Goal: Task Accomplishment & Management: Manage account settings

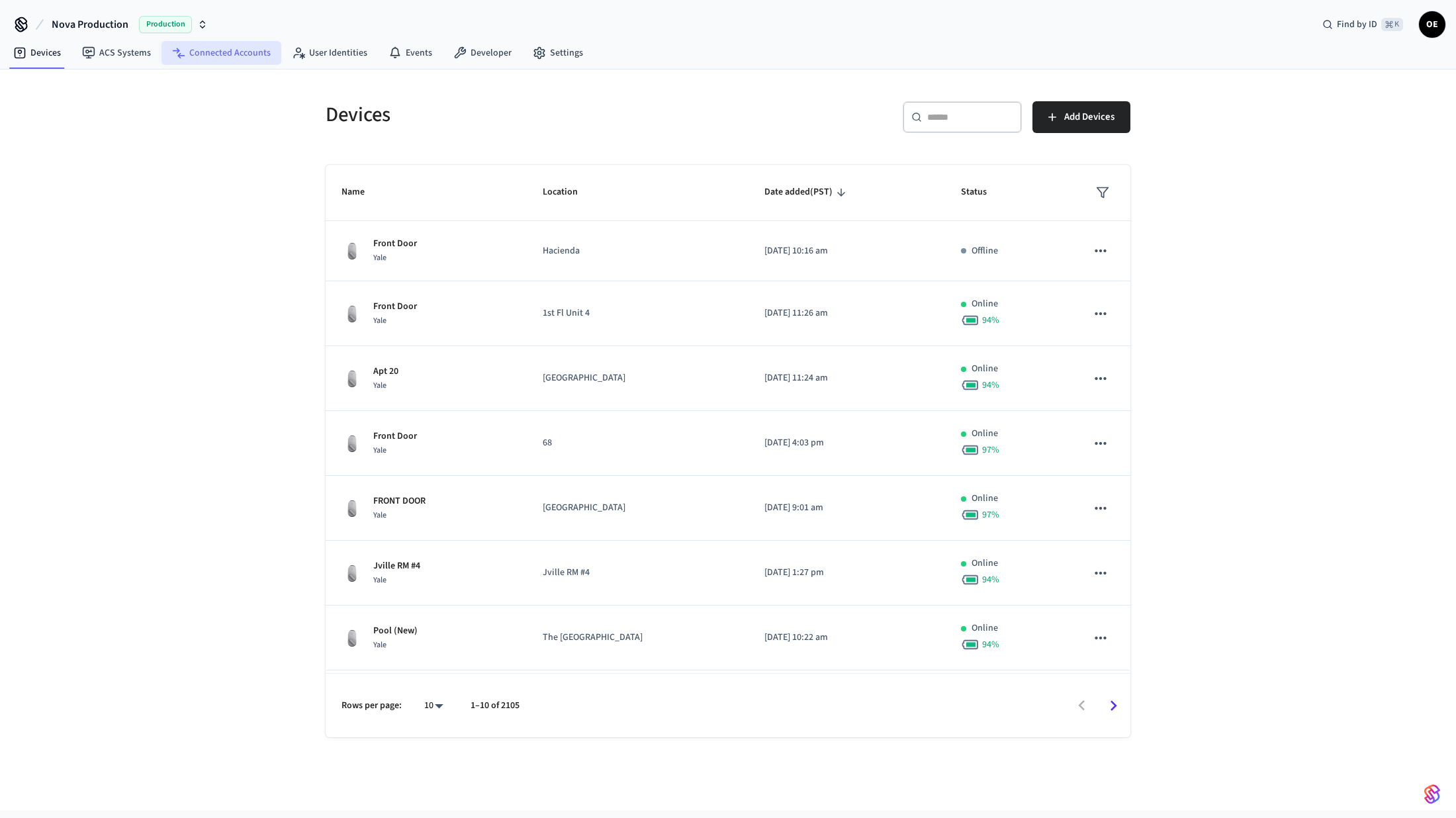
click at [199, 59] on link "Connected Accounts" at bounding box center [221, 53] width 120 height 24
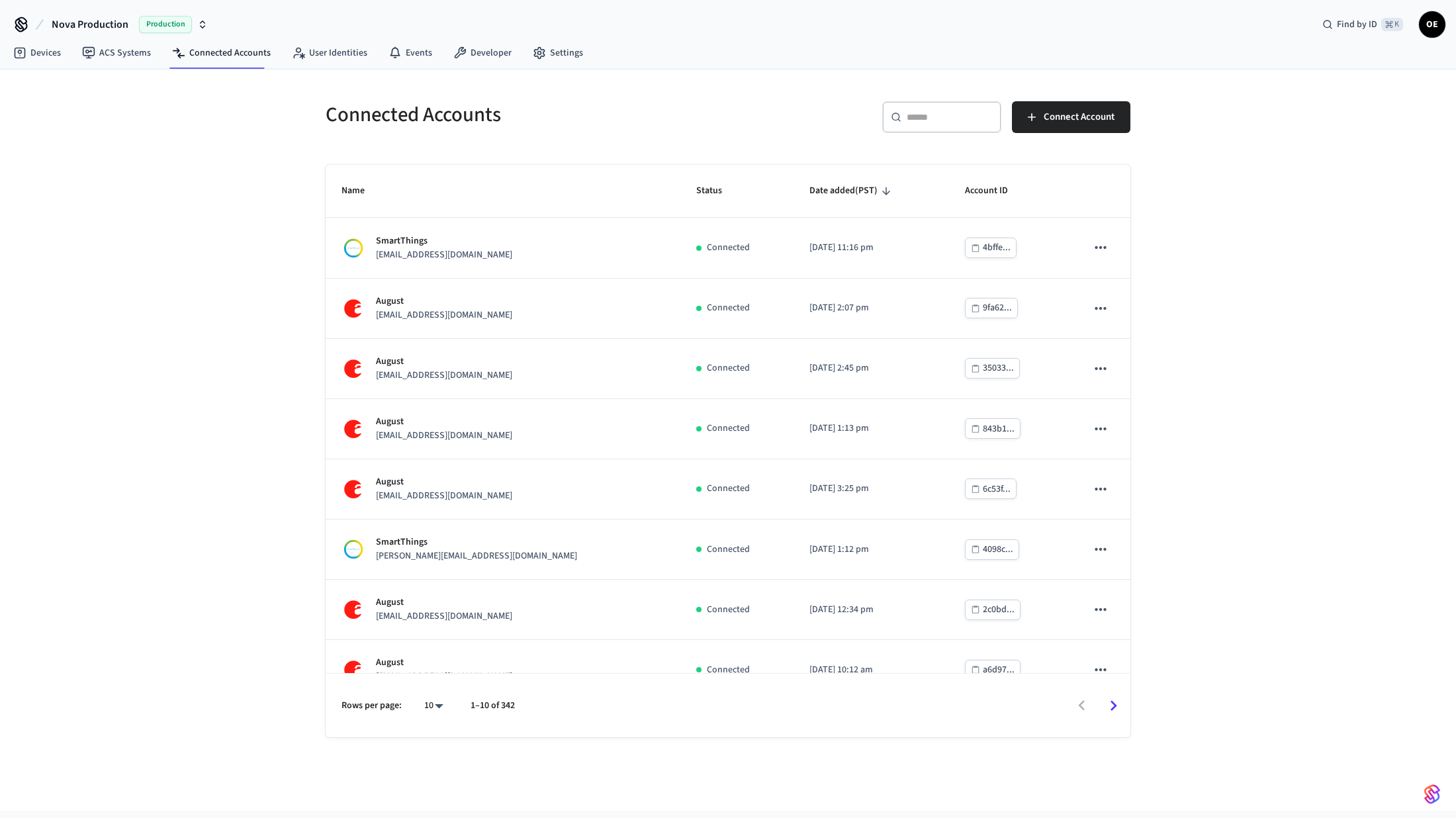
click at [928, 129] on div "​ ​" at bounding box center [942, 117] width 119 height 31
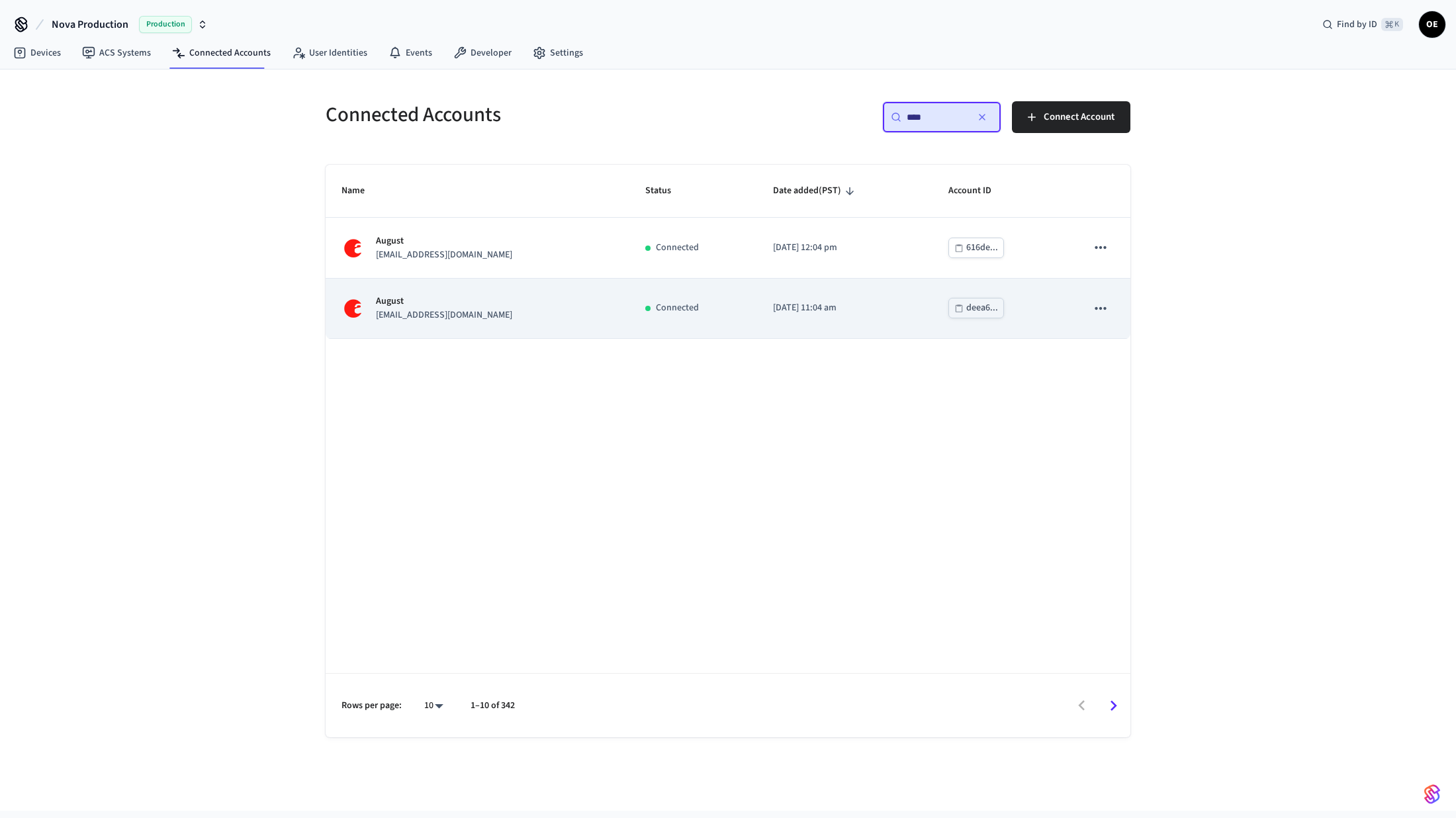
type input "****"
click at [507, 311] on p "[EMAIL_ADDRESS][DOMAIN_NAME]" at bounding box center [444, 316] width 136 height 14
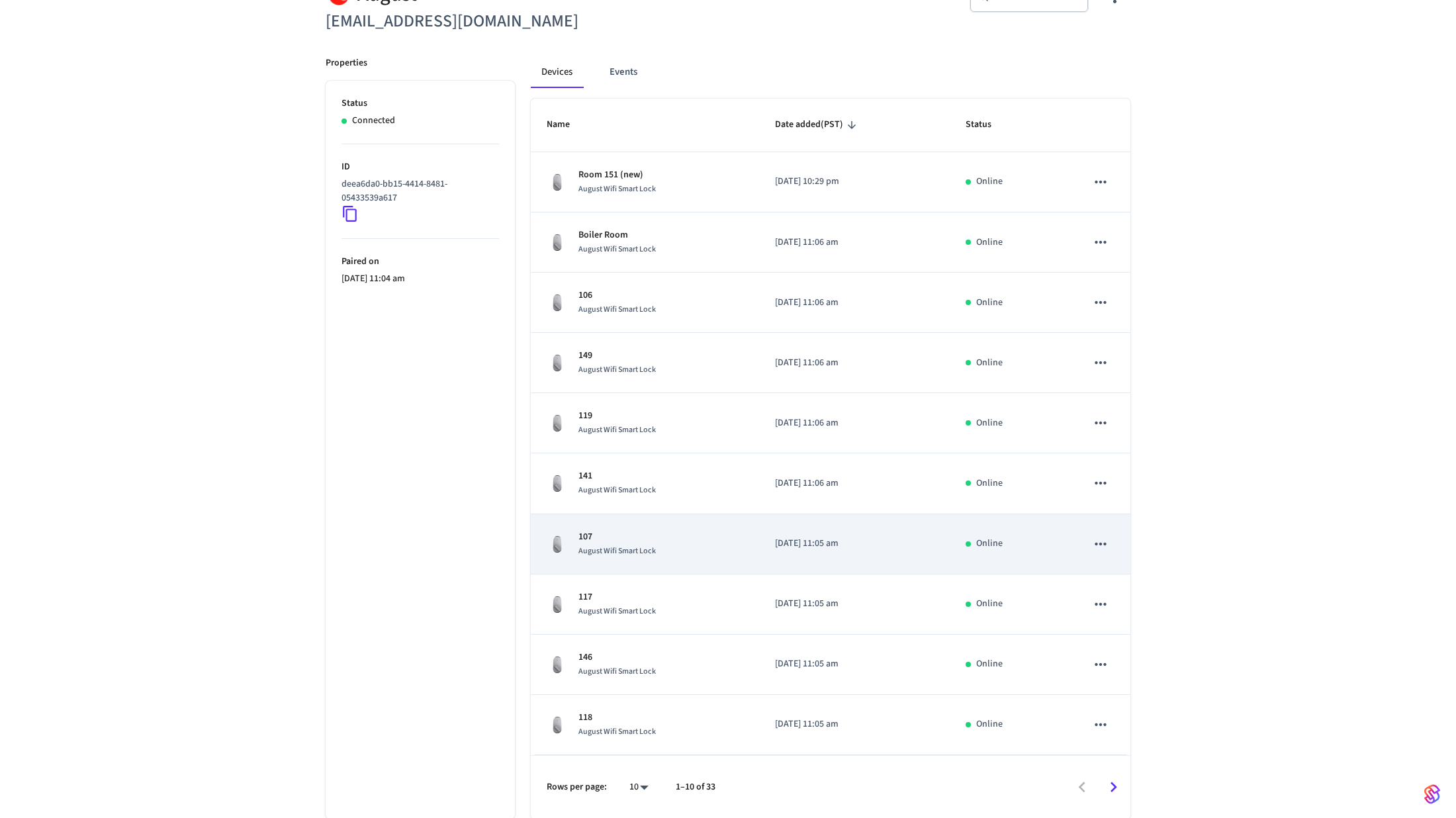
scroll to position [154, 0]
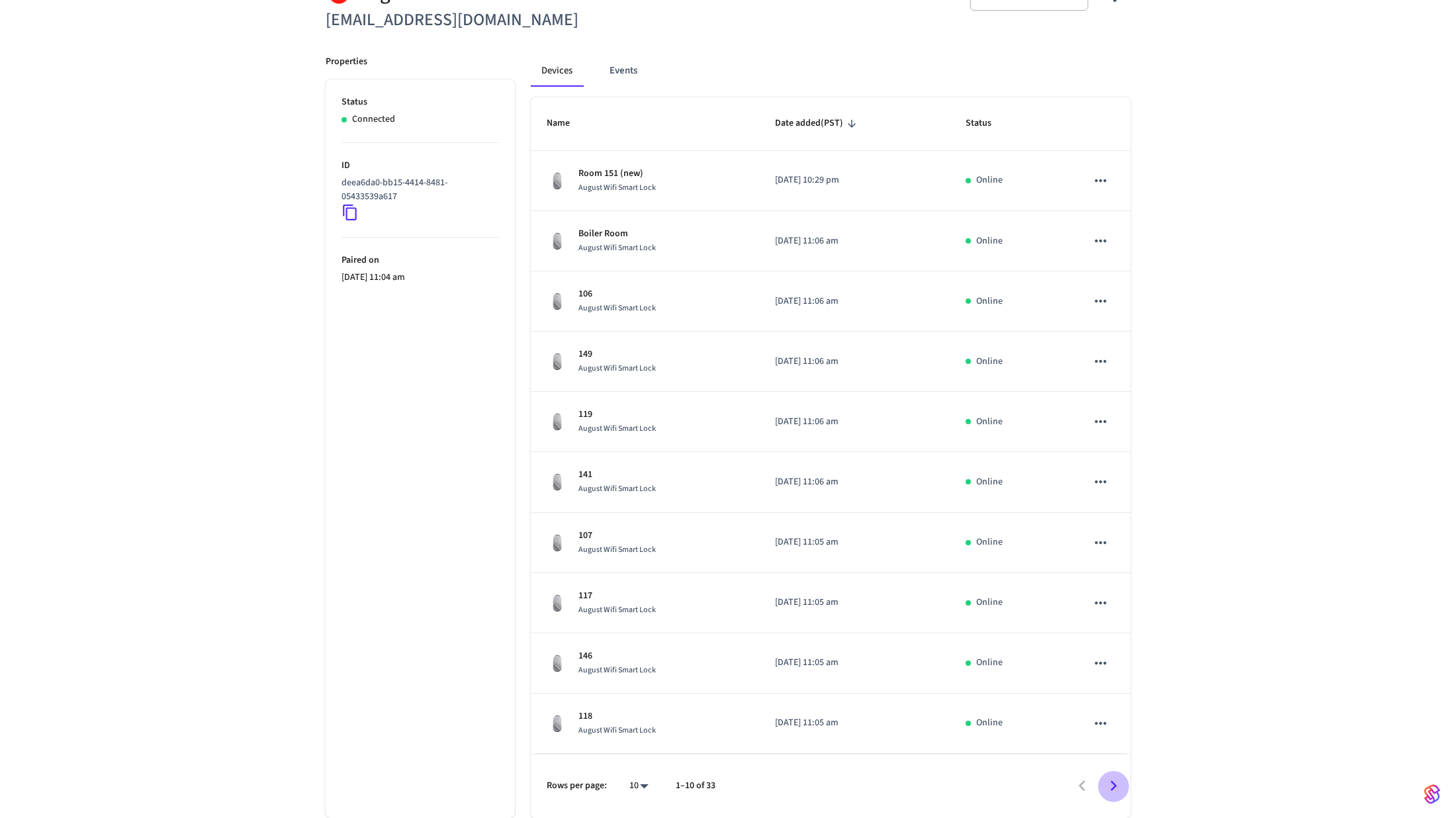
click at [1112, 780] on icon "Go to next page" at bounding box center [1113, 786] width 20 height 20
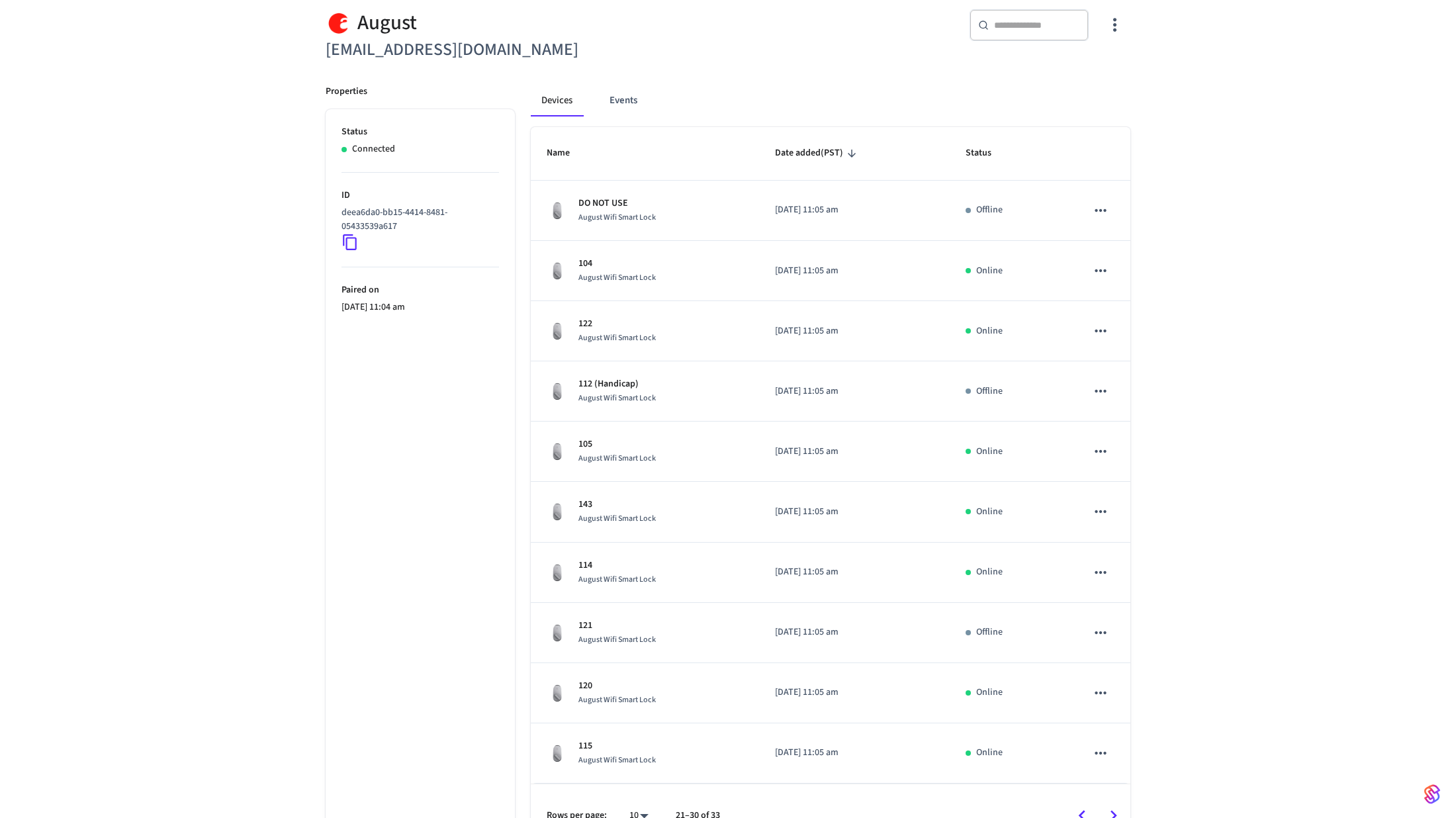
click at [1003, 34] on div "​ ​" at bounding box center [1029, 24] width 119 height 31
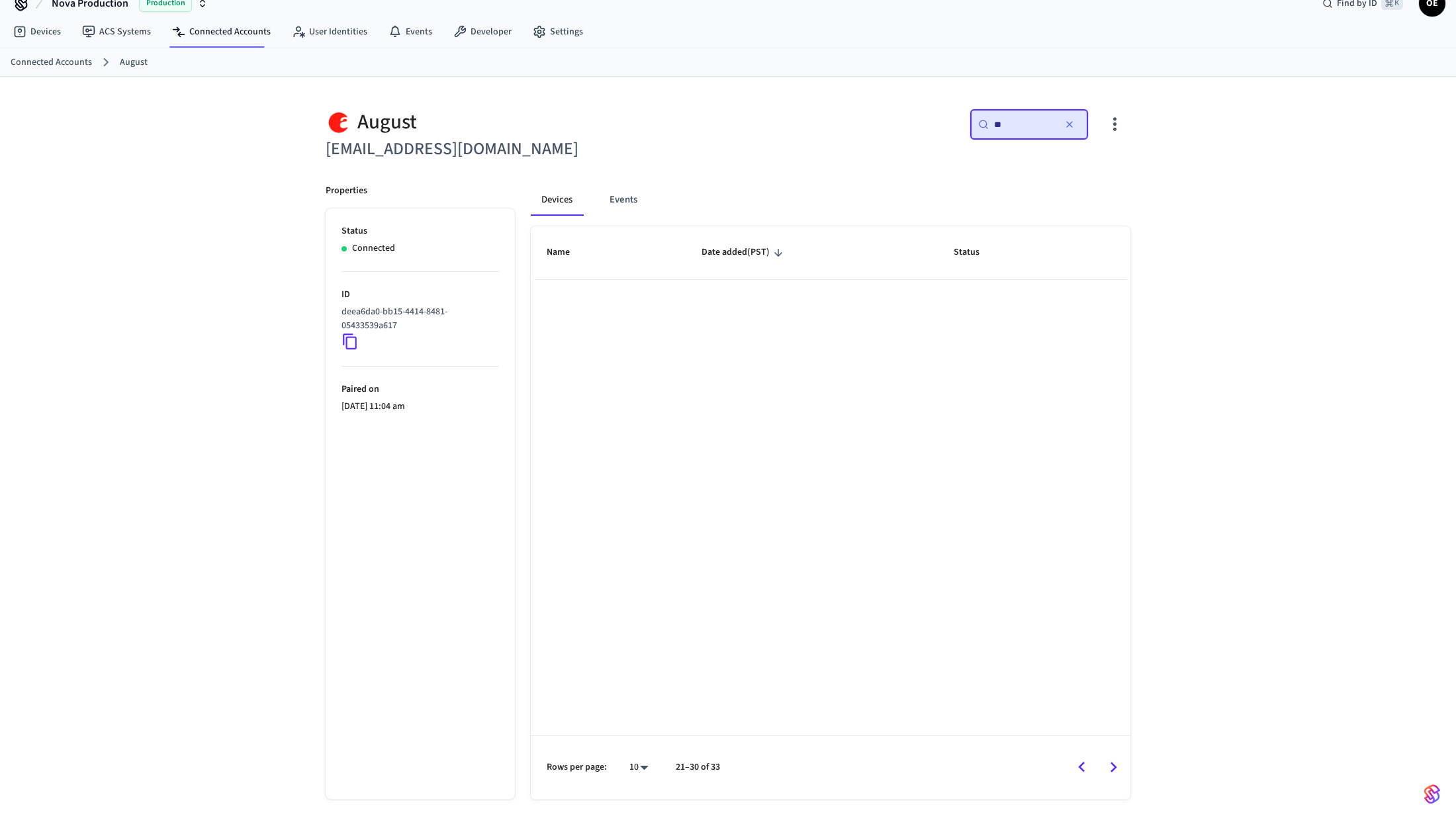
scroll to position [22, 0]
type input "*"
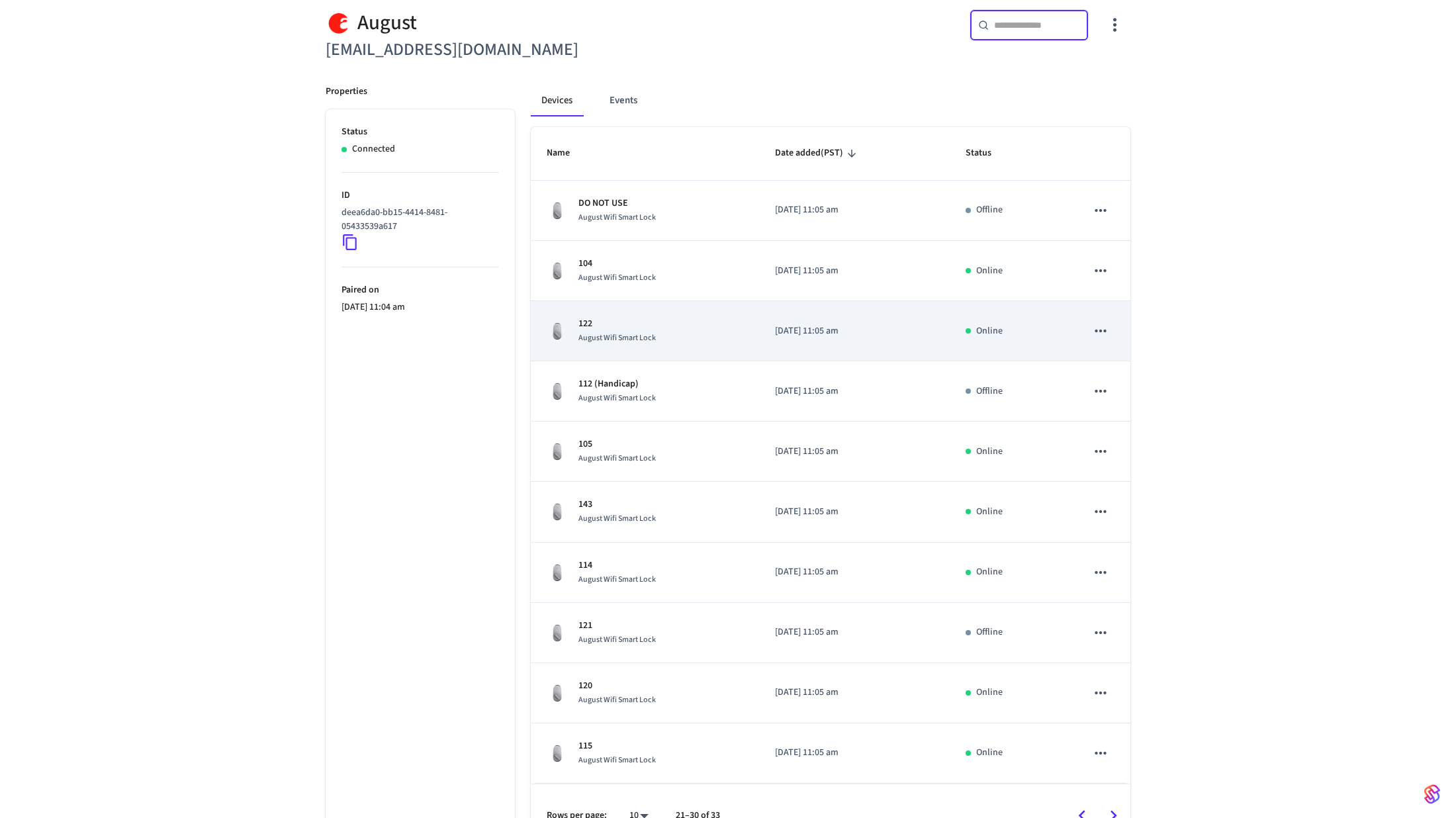
scroll to position [154, 0]
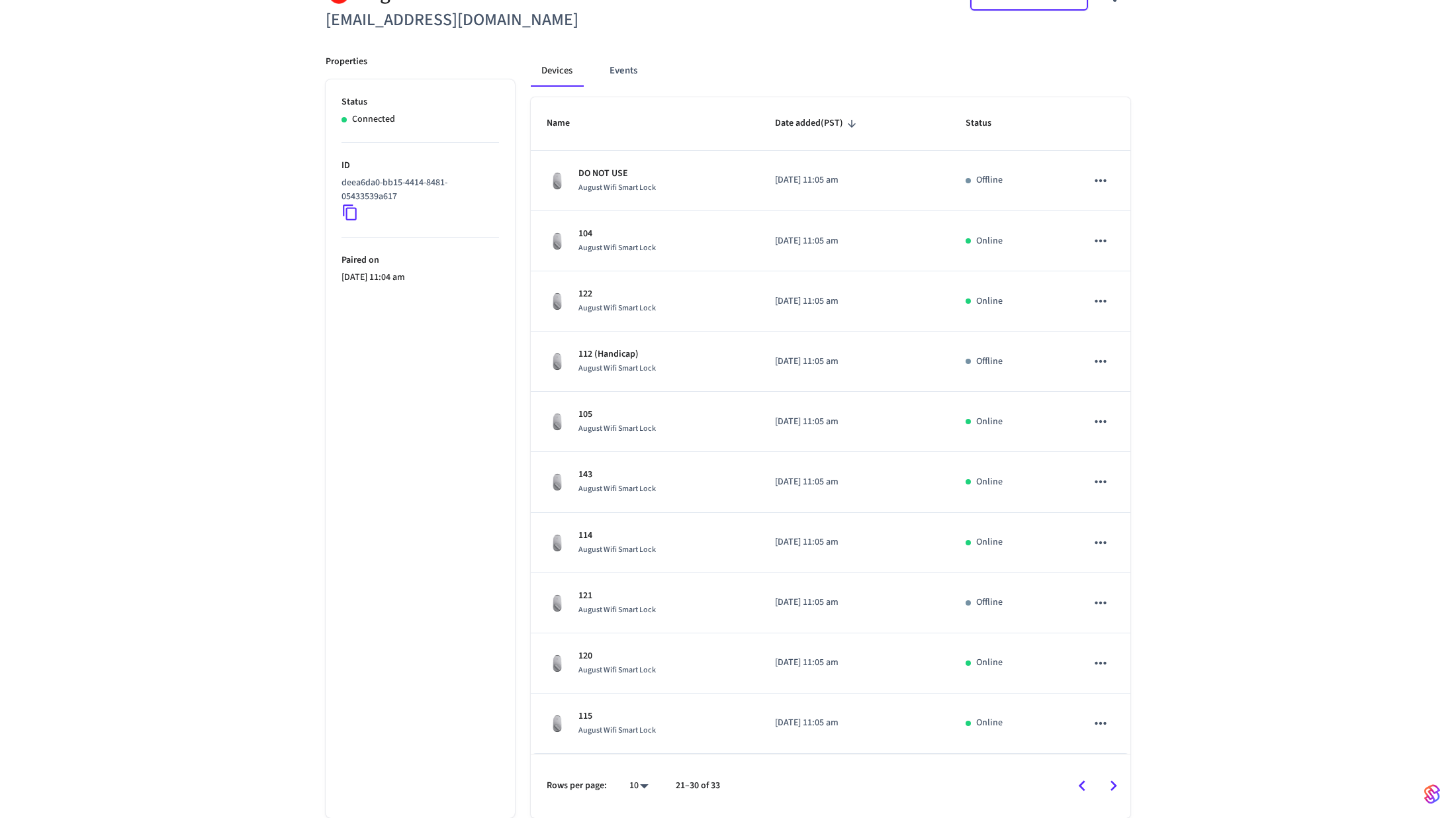
click at [1112, 780] on icon "Go to next page" at bounding box center [1113, 786] width 20 height 20
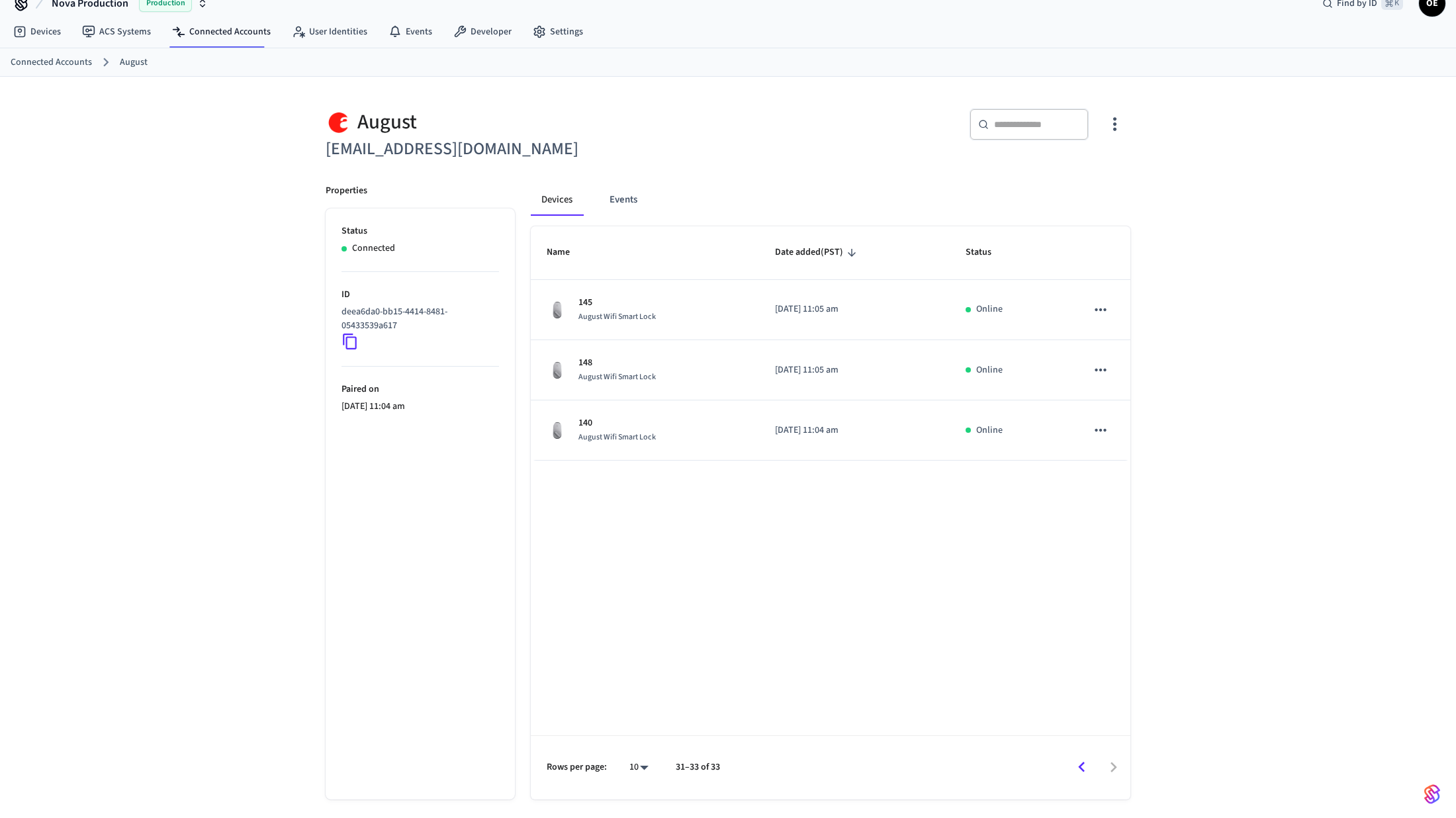
scroll to position [22, 0]
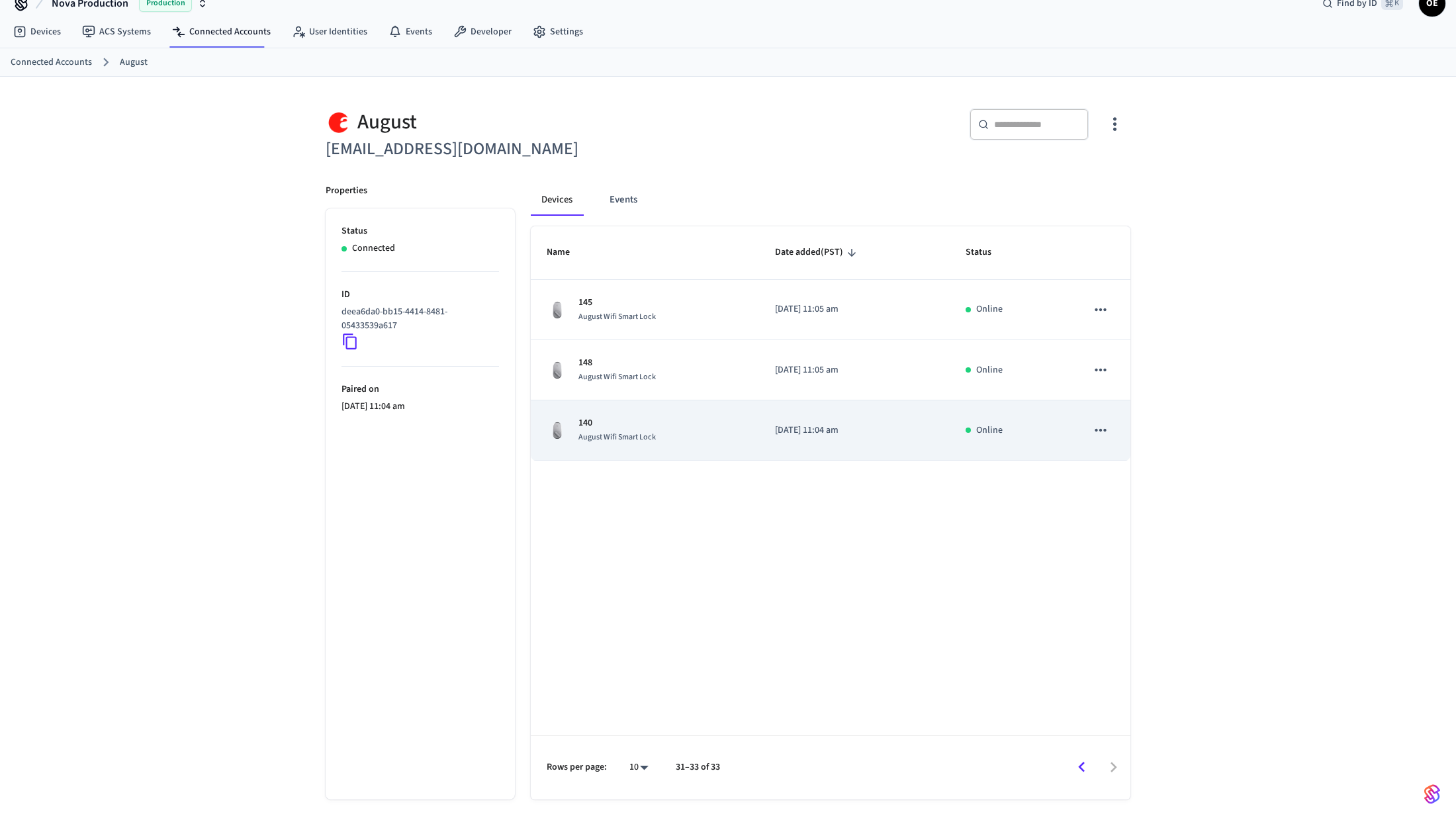
click at [712, 430] on div "140 August Wifi Smart Lock" at bounding box center [644, 430] width 197 height 28
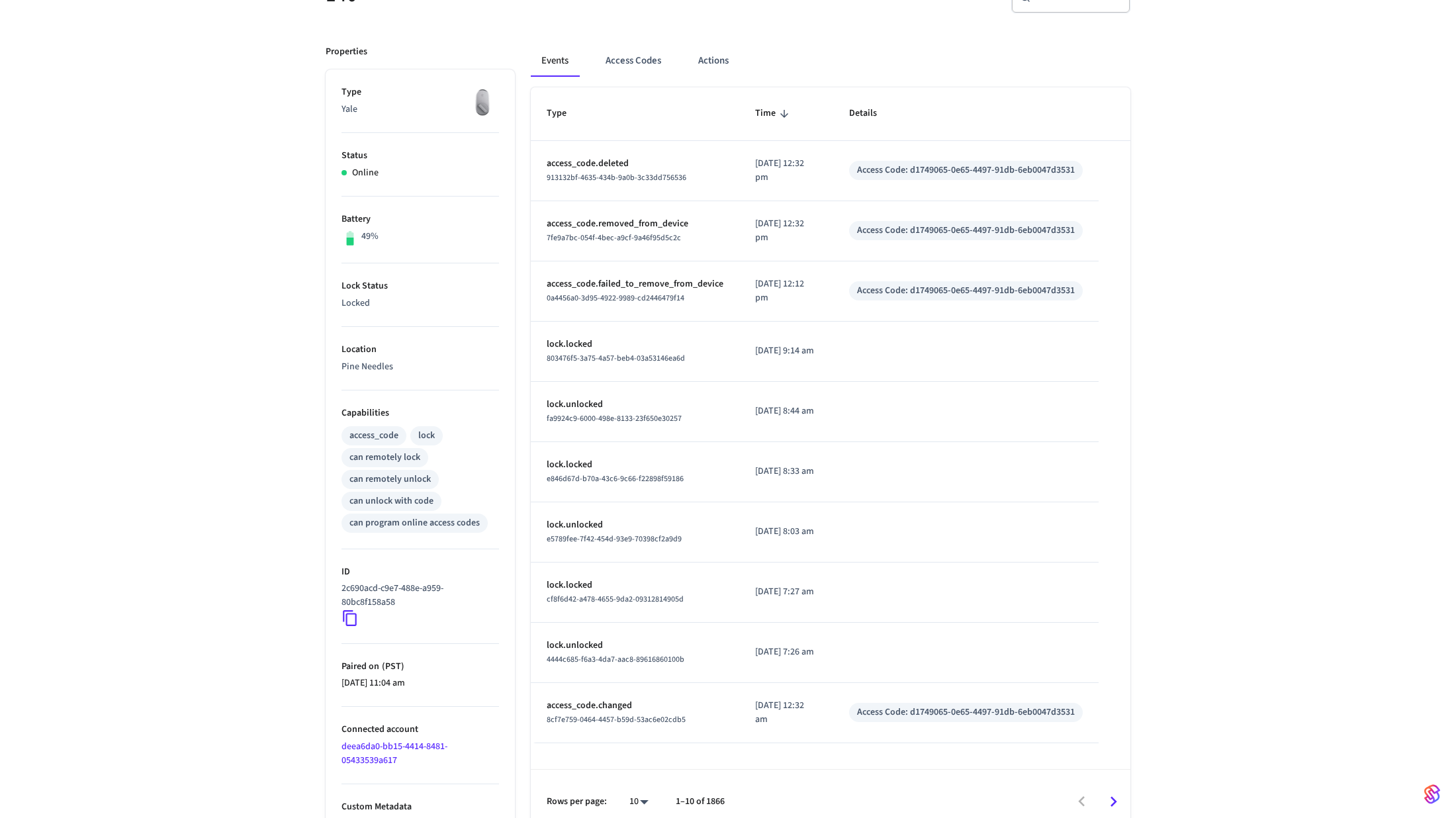
scroll to position [167, 0]
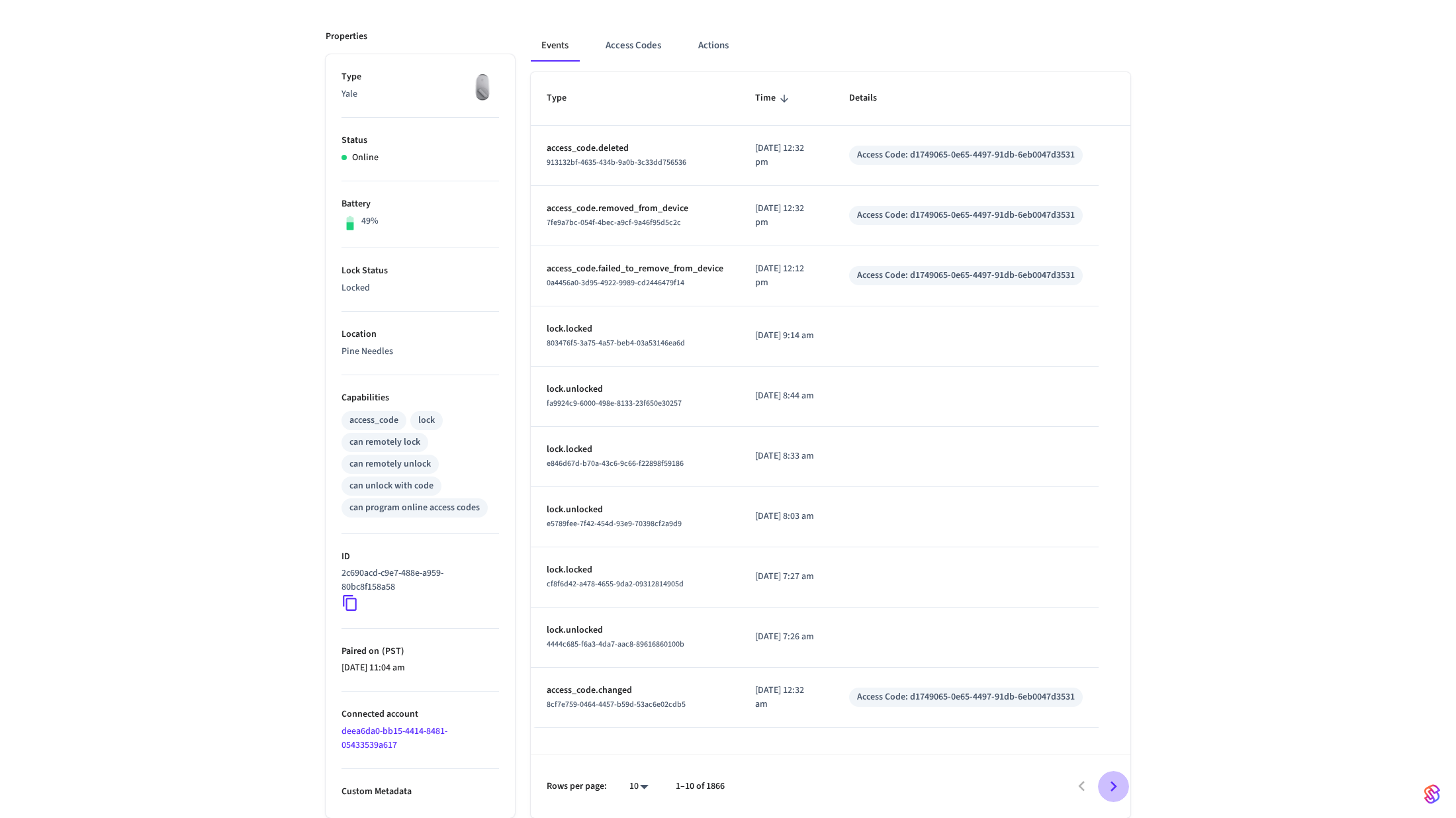
click at [1112, 782] on icon "Go to next page" at bounding box center [1113, 787] width 20 height 20
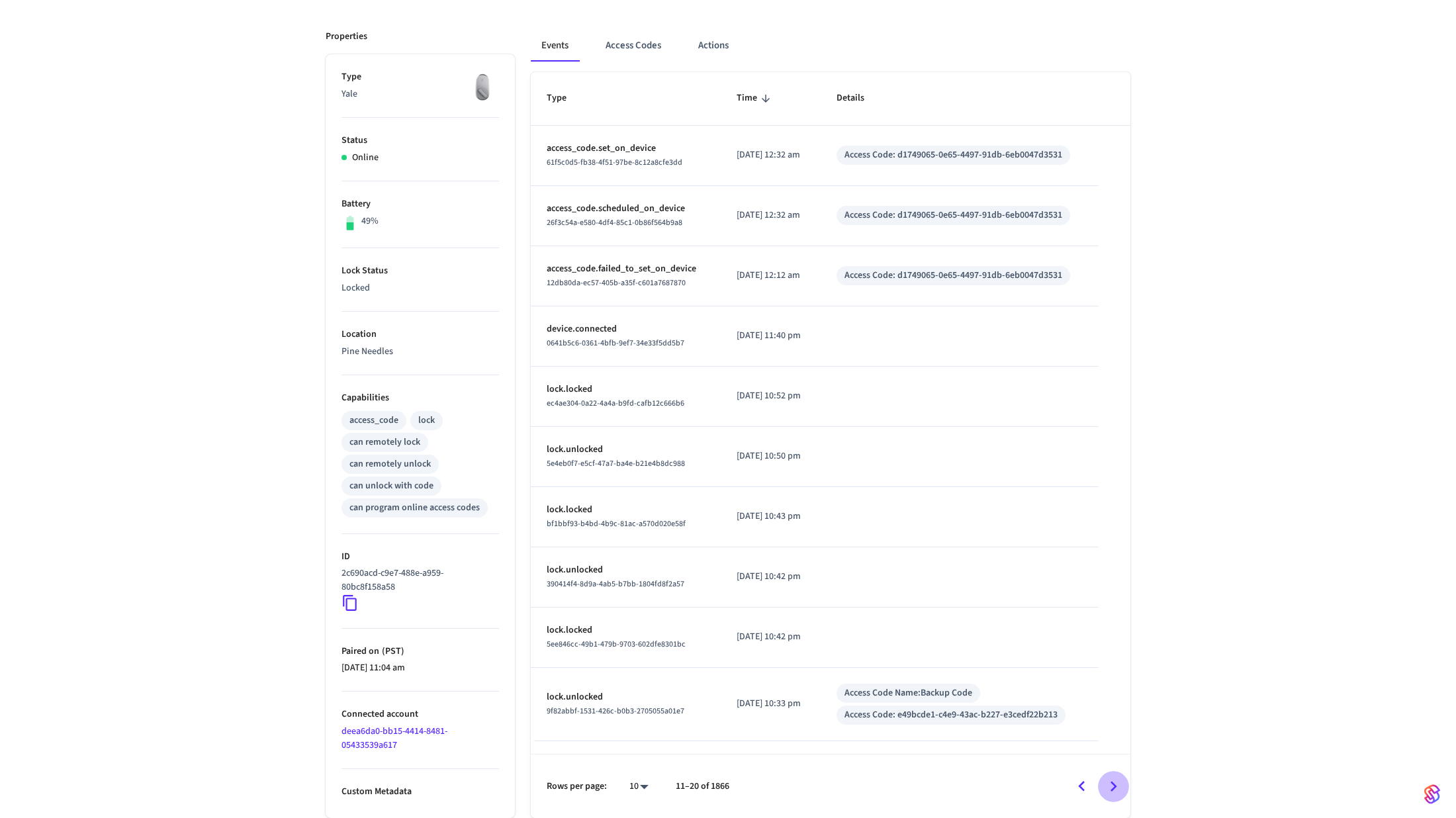
click at [1119, 791] on icon "Go to next page" at bounding box center [1113, 787] width 20 height 20
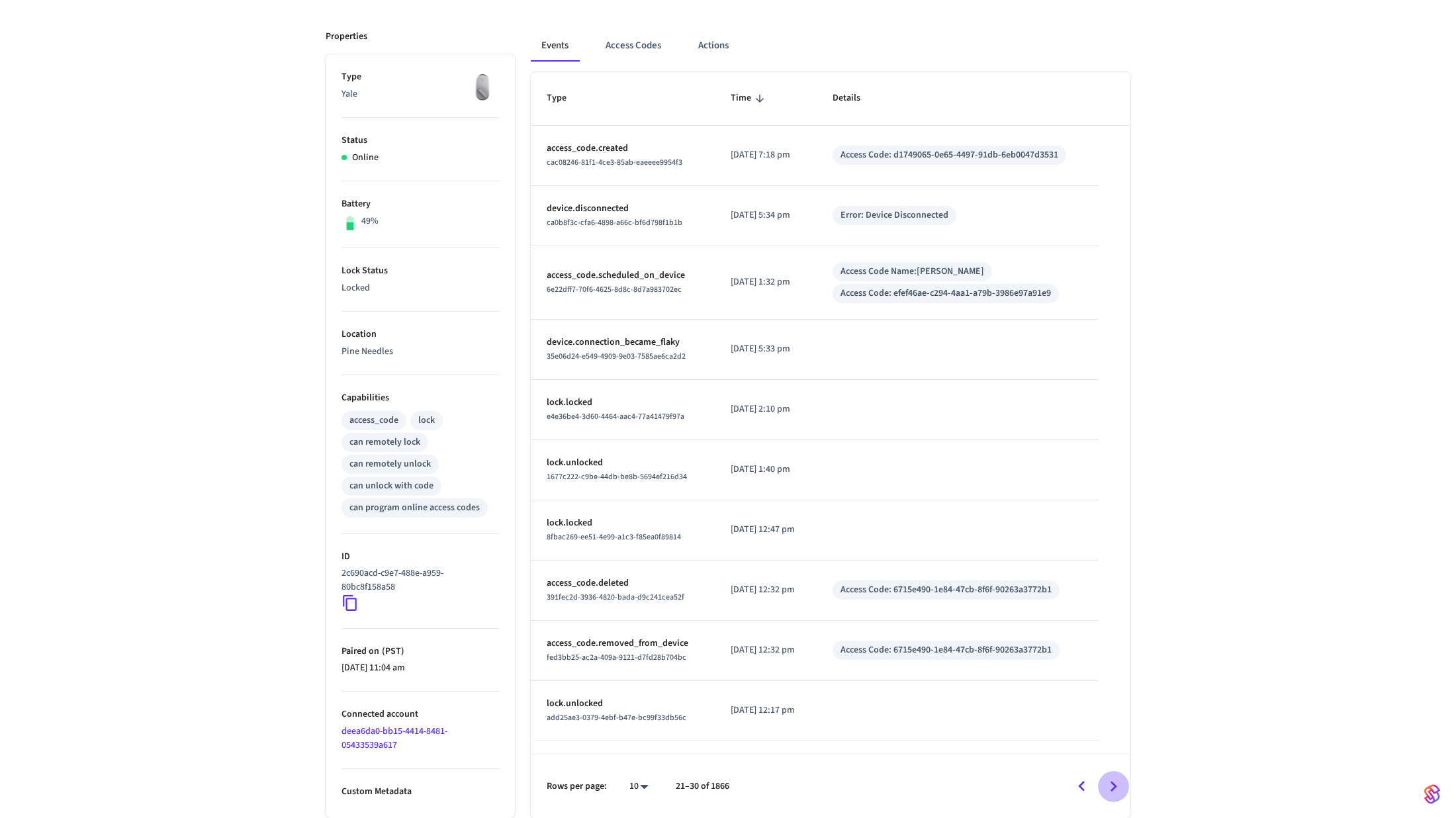
click at [1119, 791] on icon "Go to next page" at bounding box center [1113, 787] width 20 height 20
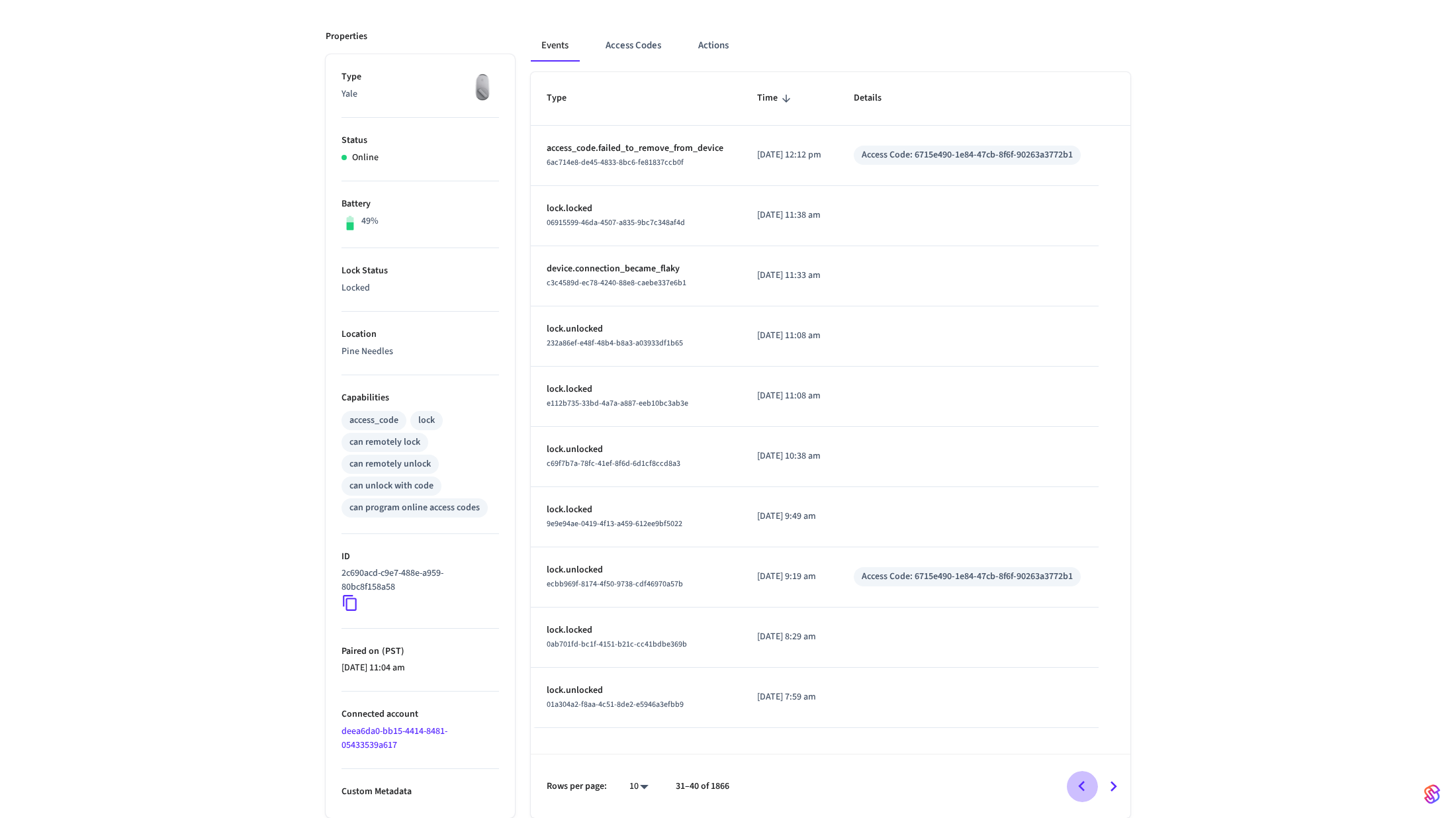
click at [1089, 785] on icon "Go to previous page" at bounding box center [1082, 787] width 20 height 20
